Goal: Task Accomplishment & Management: Manage account settings

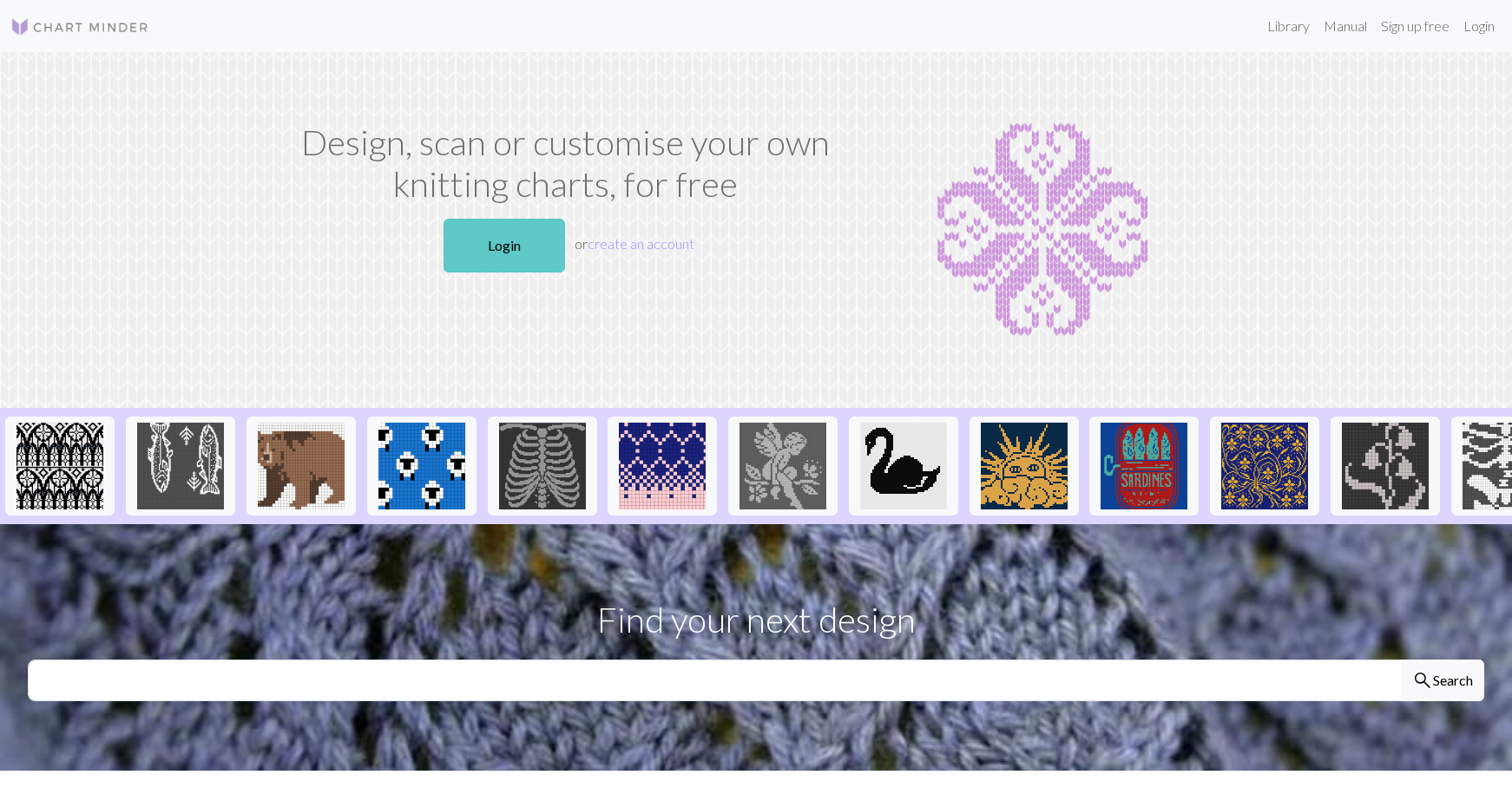
click at [505, 237] on link "Login" at bounding box center [504, 246] width 121 height 54
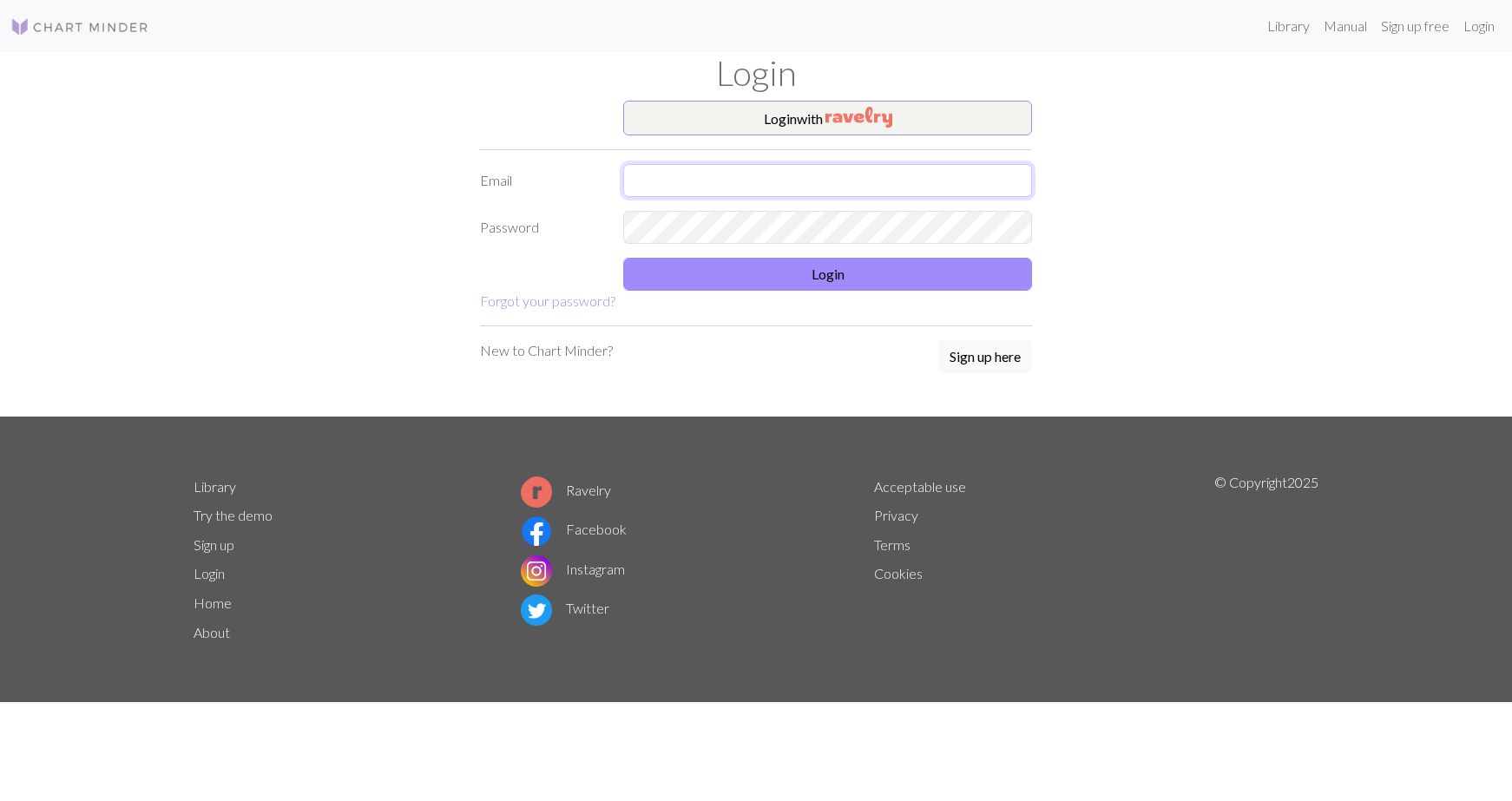
click at [665, 179] on input "text" at bounding box center [827, 180] width 408 height 33
type input "[EMAIL_ADDRESS][DOMAIN_NAME]"
click at [726, 263] on button "Login" at bounding box center [827, 274] width 408 height 33
click at [725, 271] on button "Login" at bounding box center [827, 274] width 408 height 33
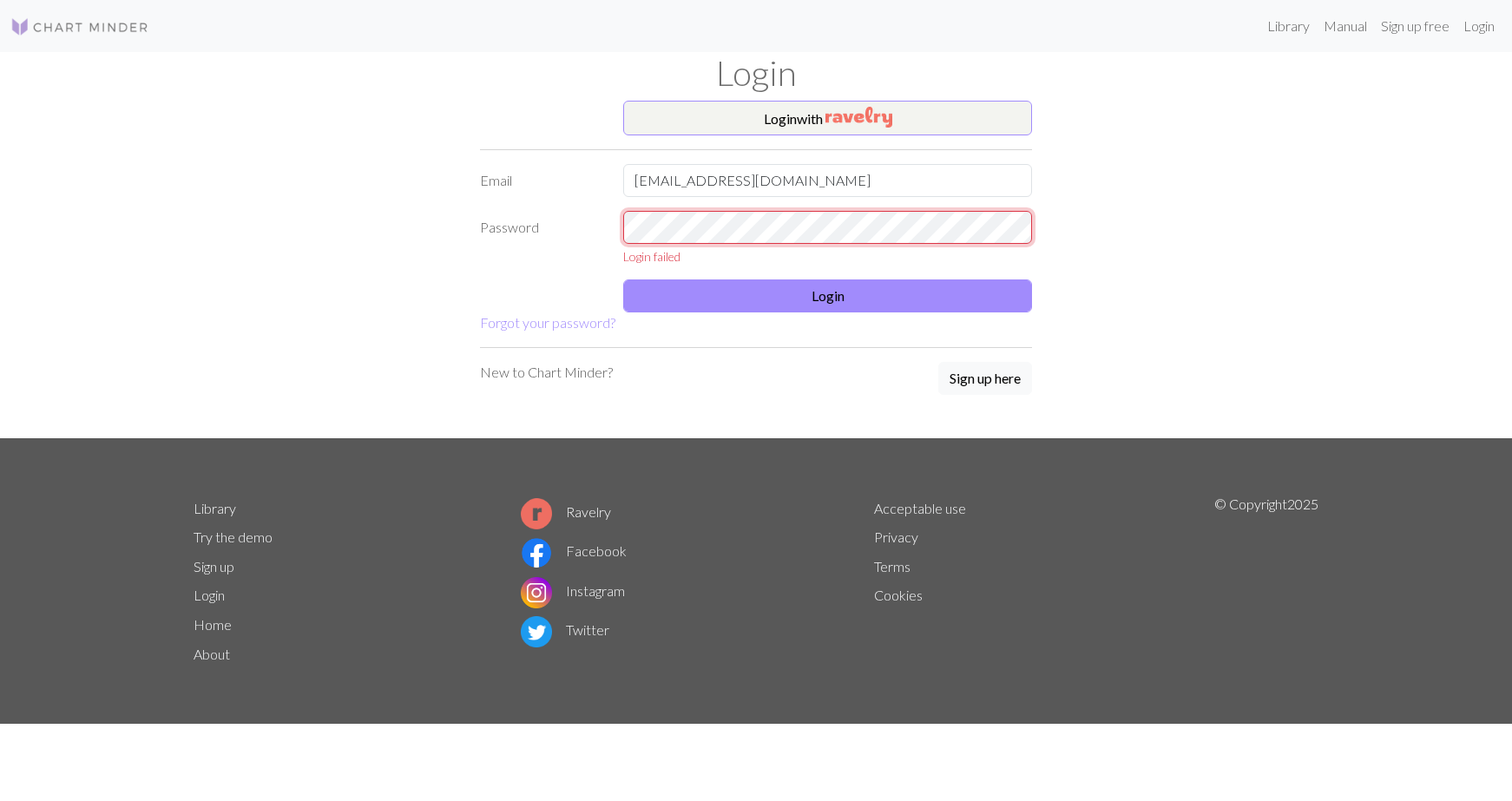
click at [582, 220] on div "Password Login failed" at bounding box center [756, 237] width 573 height 55
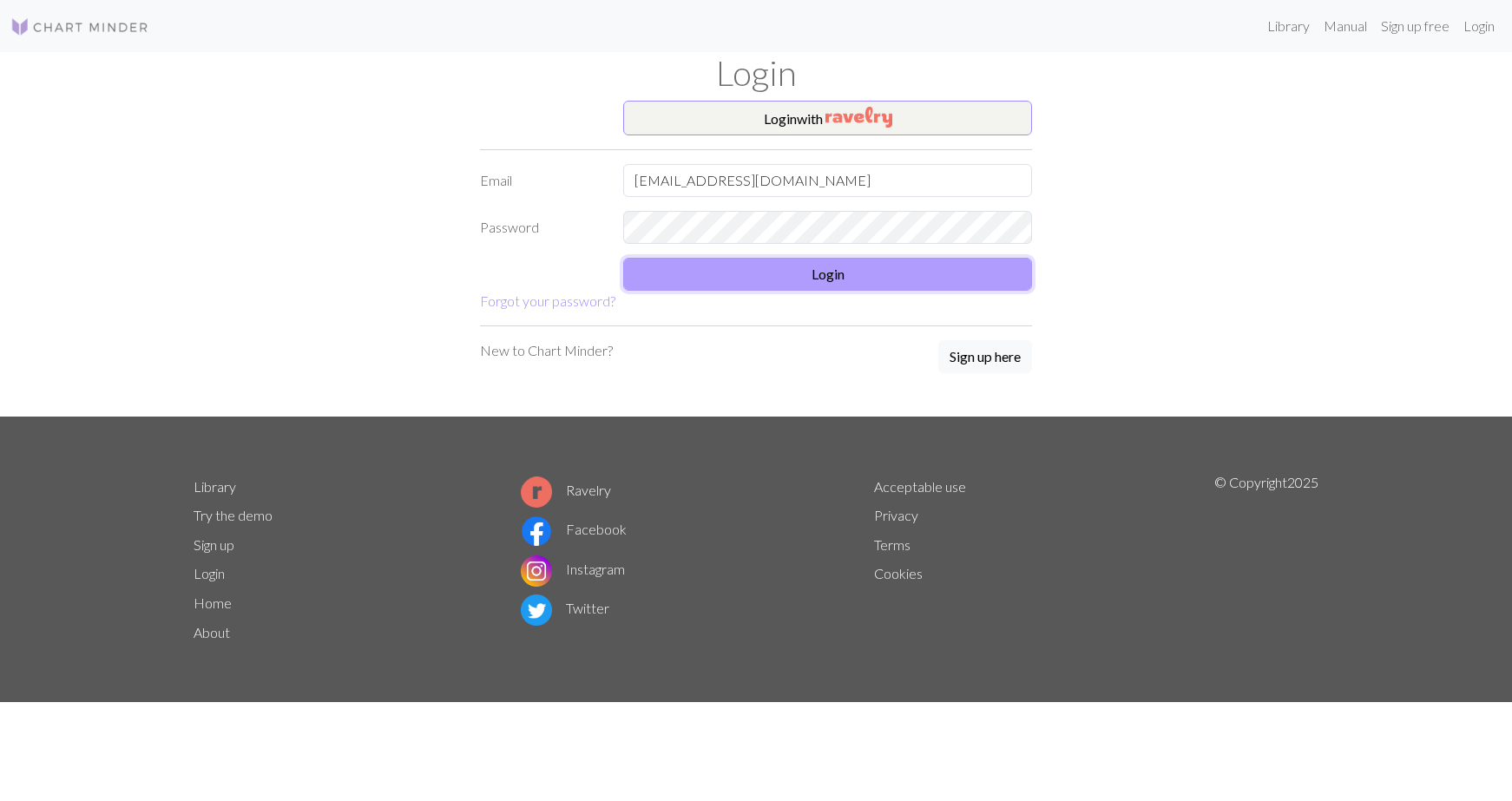
click at [678, 281] on button "Login" at bounding box center [827, 274] width 408 height 33
